Goal: Information Seeking & Learning: Learn about a topic

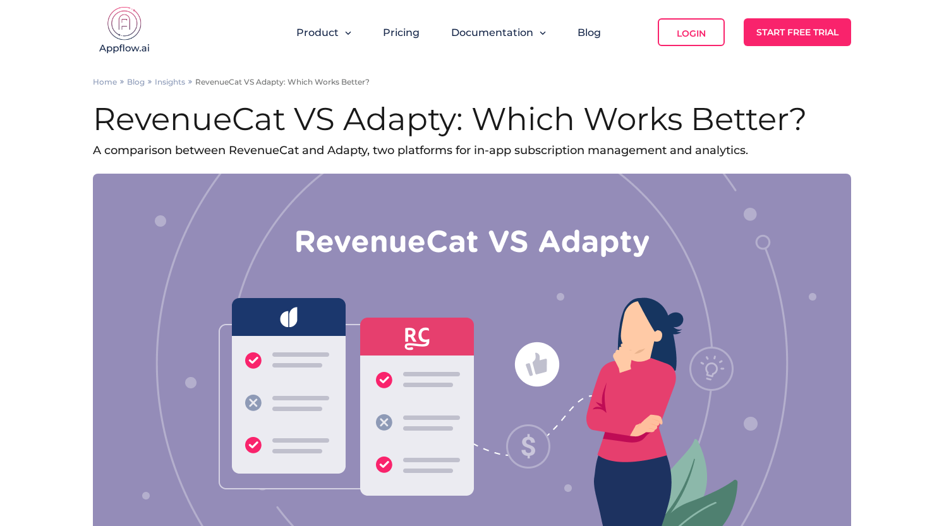
click at [401, 120] on h1 "RevenueCat VS Adapty: Which Works Better?" at bounding box center [472, 119] width 758 height 40
copy h1 "Adapty"
click at [125, 23] on img at bounding box center [124, 31] width 63 height 51
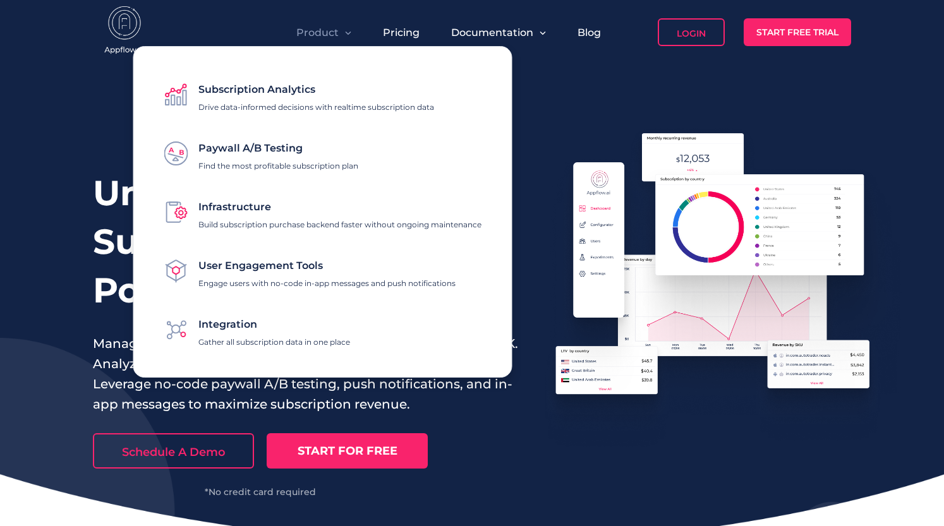
click at [285, 150] on span "Paywall A/B Testing" at bounding box center [250, 148] width 104 height 12
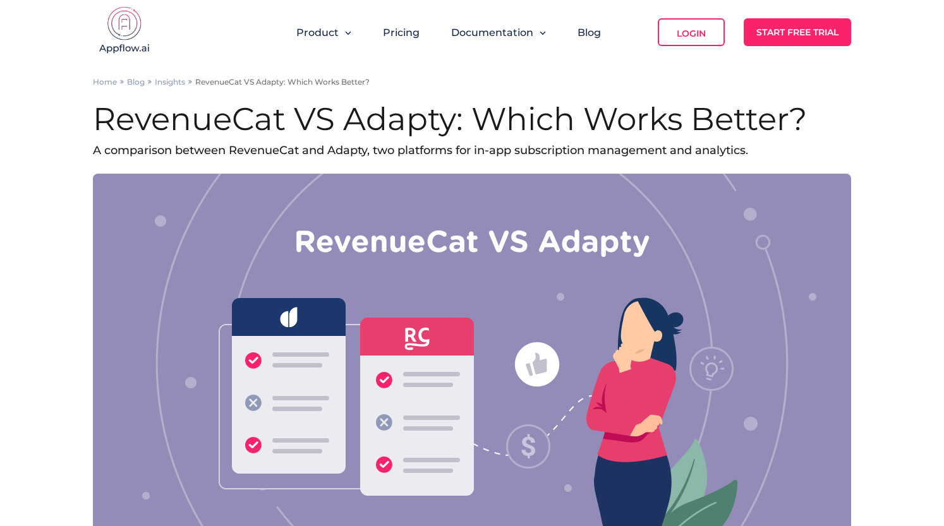
click at [428, 115] on h1 "RevenueCat VS Adapty: Which Works Better?" at bounding box center [472, 119] width 758 height 40
copy h1 "Adapty"
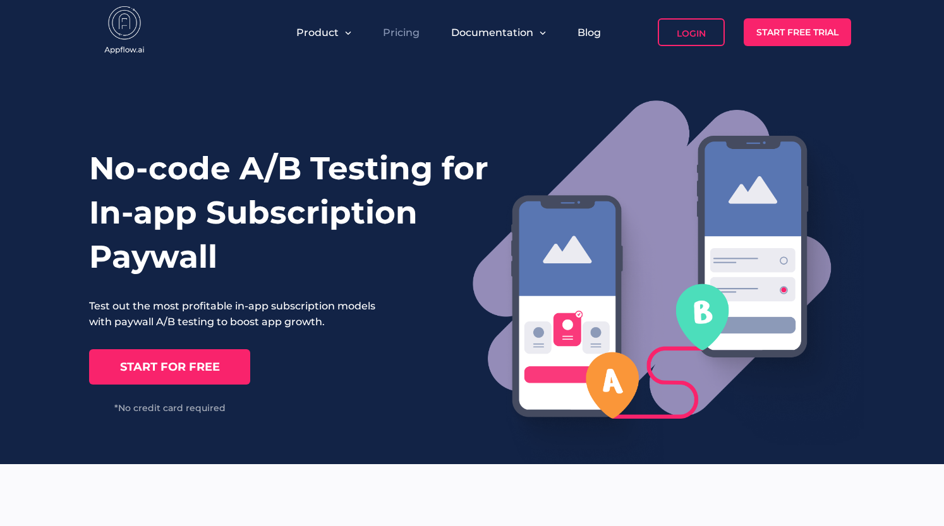
click at [404, 31] on link "Pricing" at bounding box center [401, 33] width 37 height 12
click at [125, 20] on img at bounding box center [124, 31] width 63 height 51
